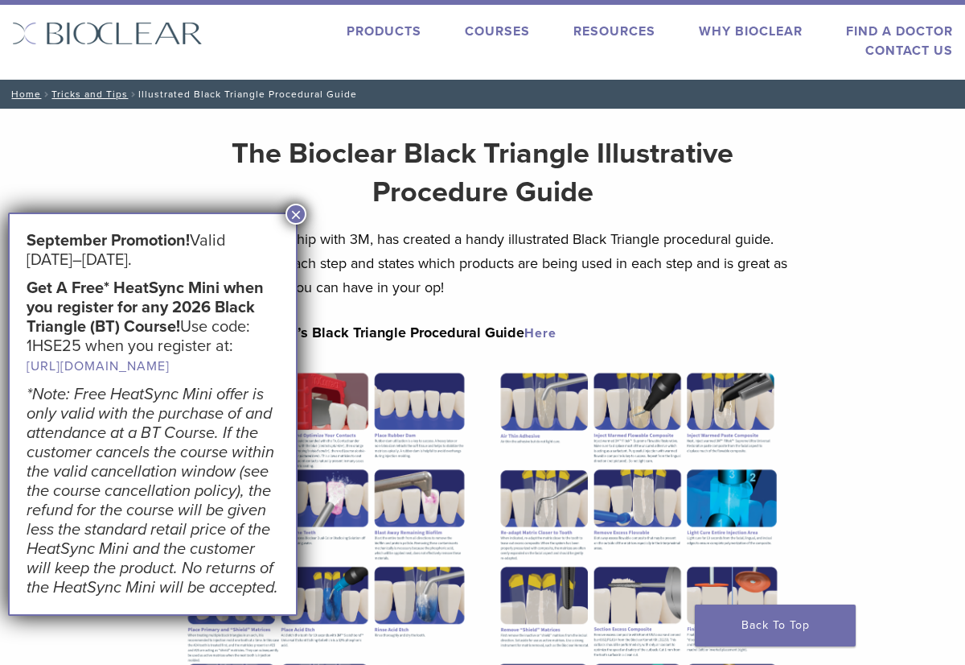
scroll to position [37, 0]
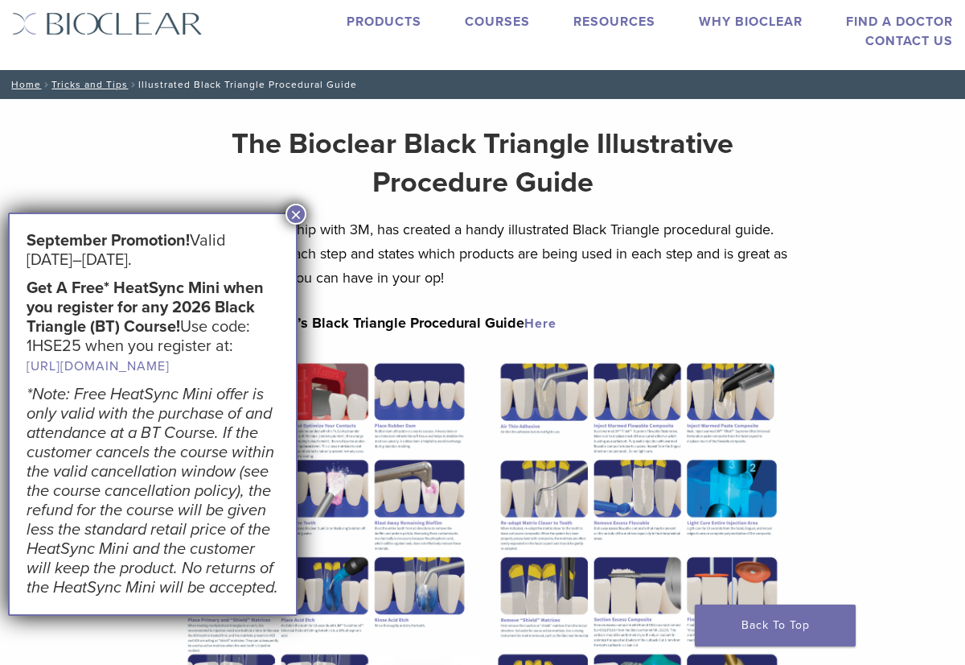
click at [294, 213] on button "×" at bounding box center [296, 214] width 21 height 21
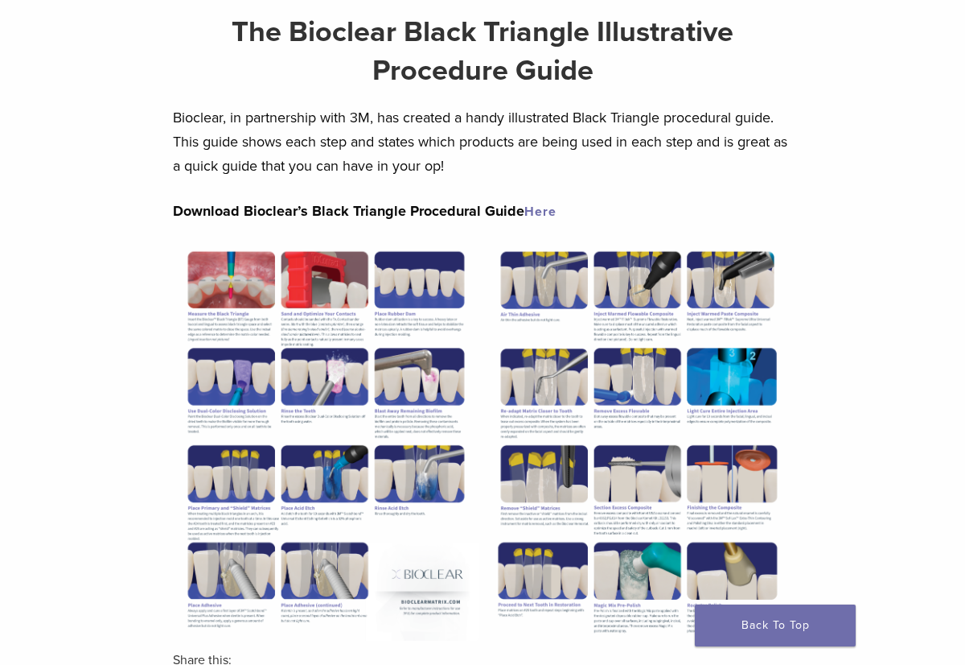
scroll to position [136, 0]
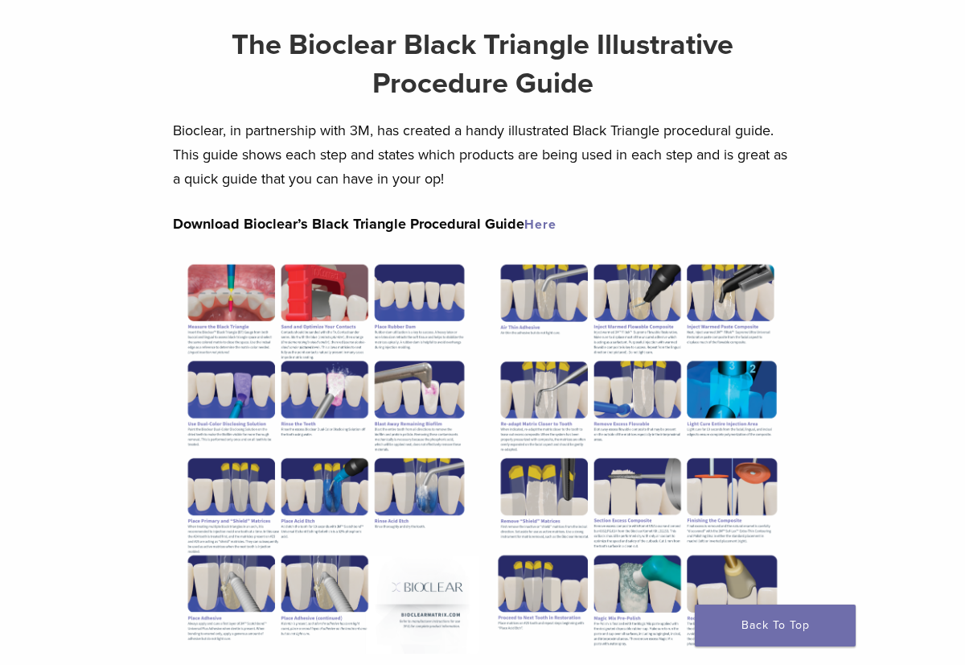
click at [702, 410] on img at bounding box center [639, 454] width 307 height 397
click at [542, 222] on link "Here" at bounding box center [541, 224] width 32 height 16
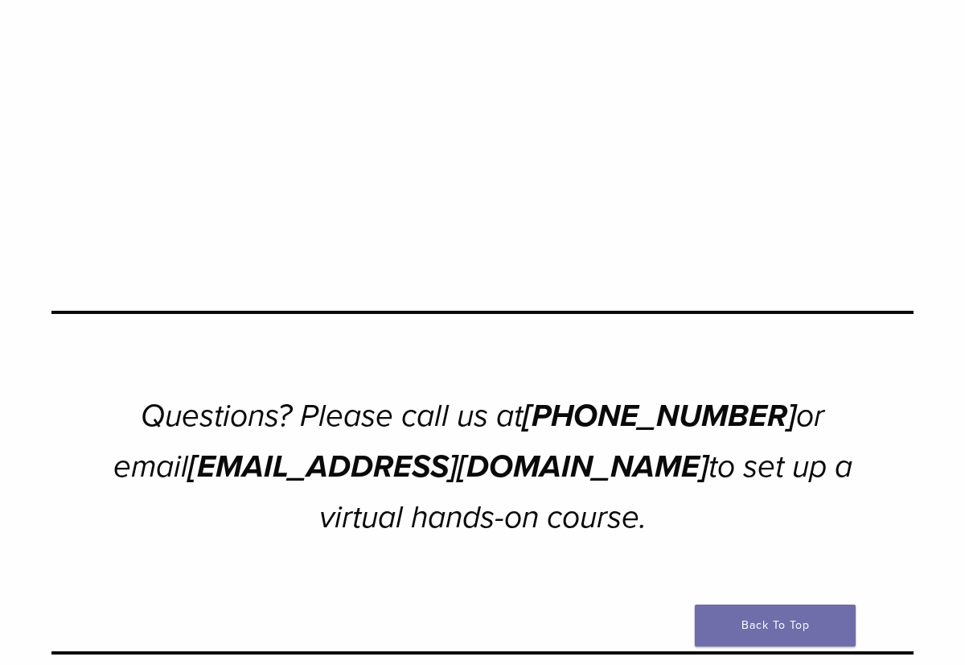
scroll to position [288, 0]
